Goal: Task Accomplishment & Management: Manage account settings

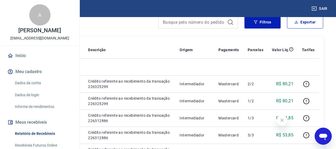
scroll to position [53, 0]
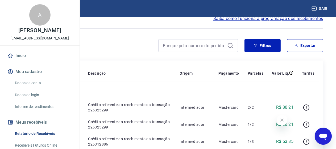
click at [34, 33] on p "[PERSON_NAME]" at bounding box center [39, 31] width 43 height 6
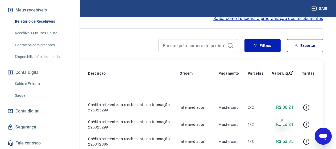
scroll to position [129, 0]
click at [31, 84] on link "Saldo e Extrato" at bounding box center [43, 83] width 60 height 11
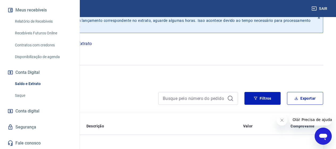
scroll to position [53, 0]
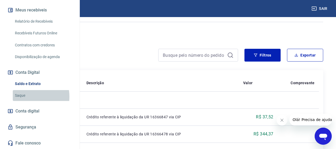
click at [24, 97] on link "Saque" at bounding box center [43, 95] width 60 height 11
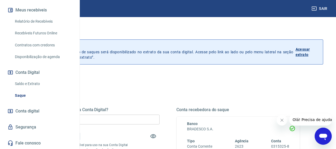
click at [30, 112] on span "Conta digital" at bounding box center [27, 110] width 24 height 7
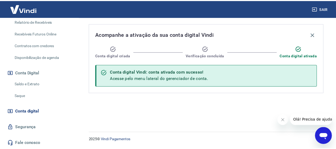
scroll to position [76, 0]
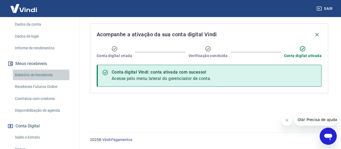
click at [37, 75] on link "Relatório de Recebíveis" at bounding box center [43, 75] width 60 height 11
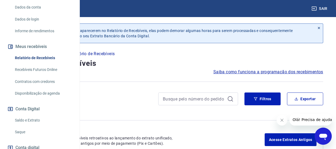
click at [46, 52] on button "Meus recebíveis" at bounding box center [39, 47] width 67 height 12
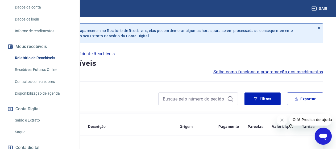
click at [40, 75] on link "Recebíveis Futuros Online" at bounding box center [43, 69] width 60 height 11
